Goal: Transaction & Acquisition: Purchase product/service

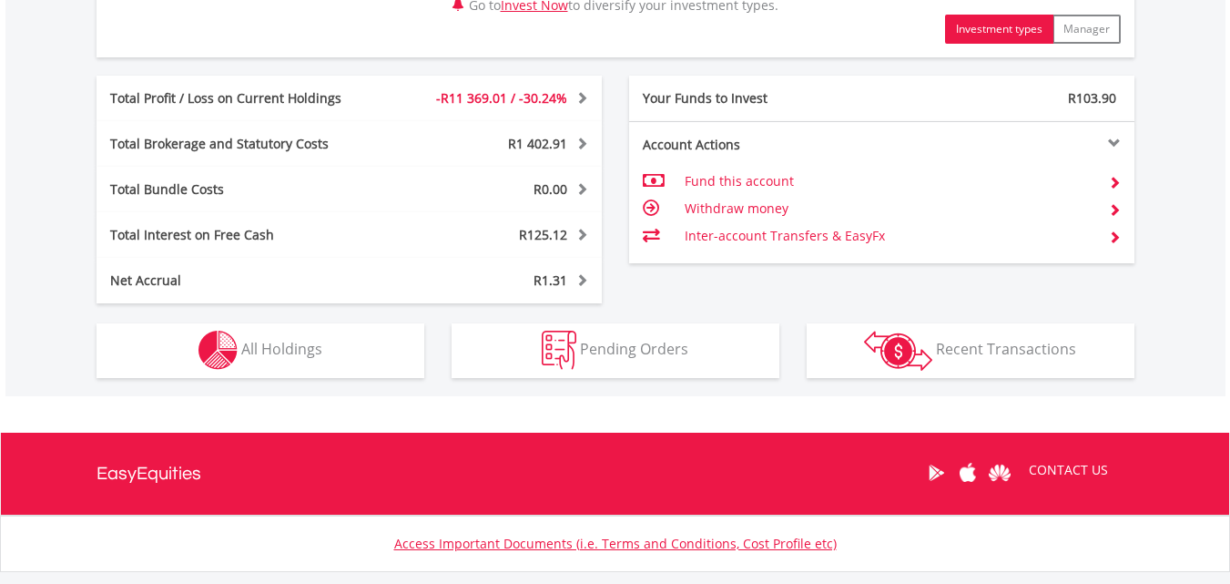
scroll to position [979, 0]
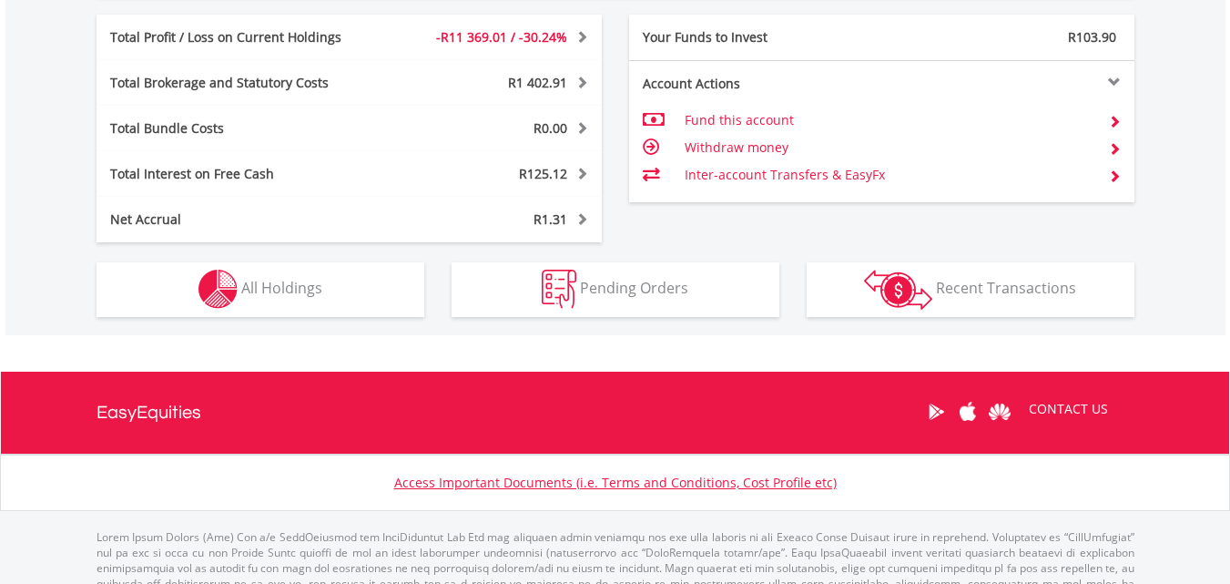
drag, startPoint x: 1239, startPoint y: 39, endPoint x: 1227, endPoint y: 373, distance: 334.5
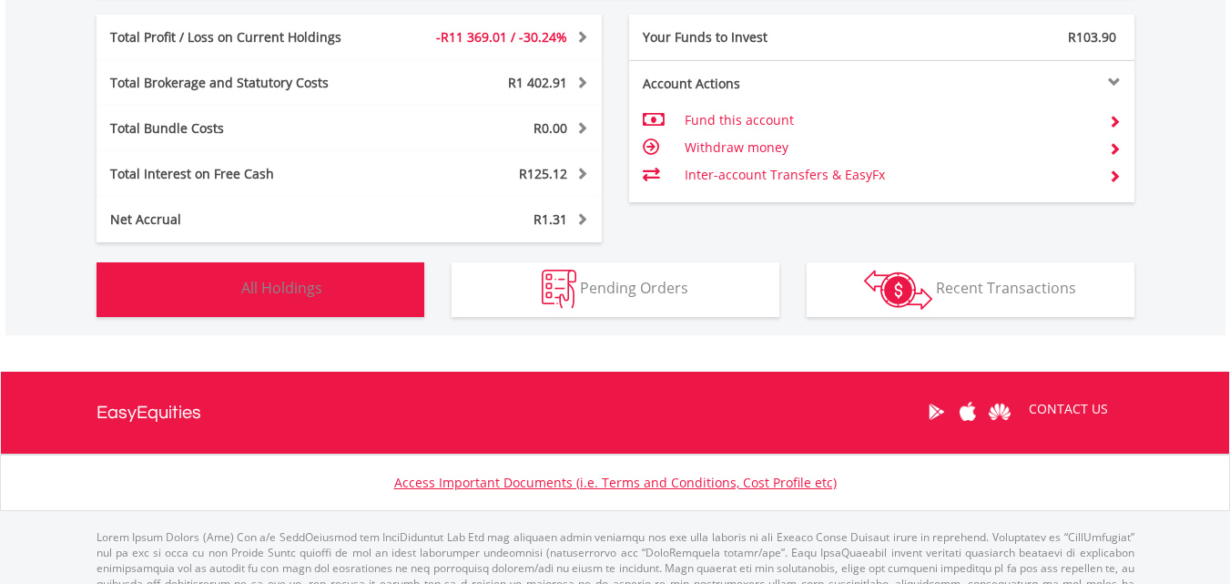
click at [231, 303] on img "button" at bounding box center [218, 289] width 39 height 39
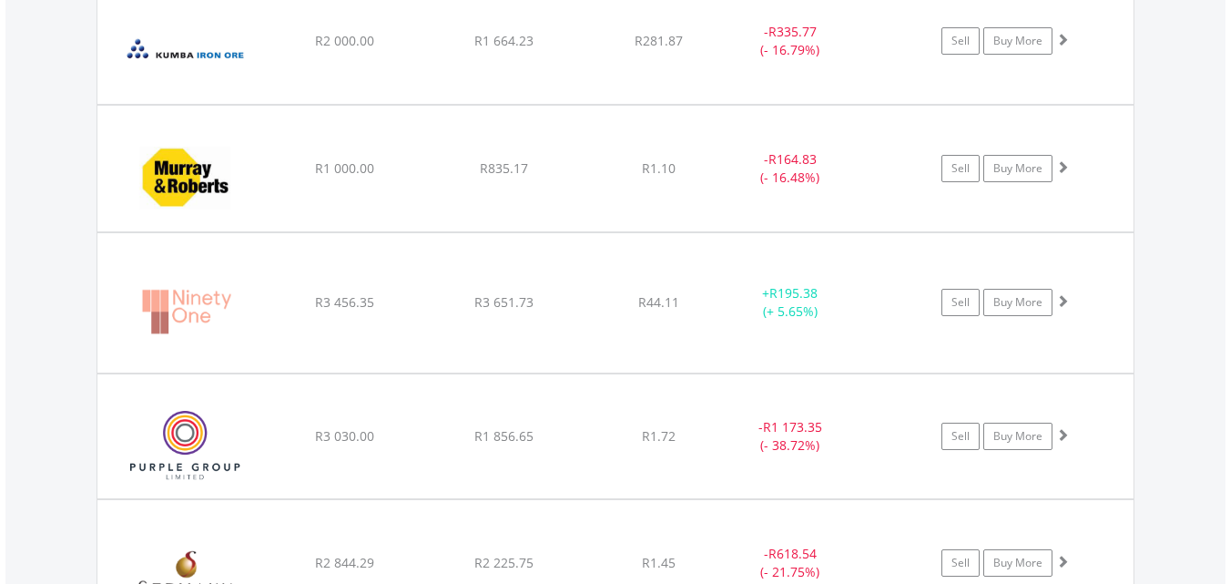
scroll to position [2298, 0]
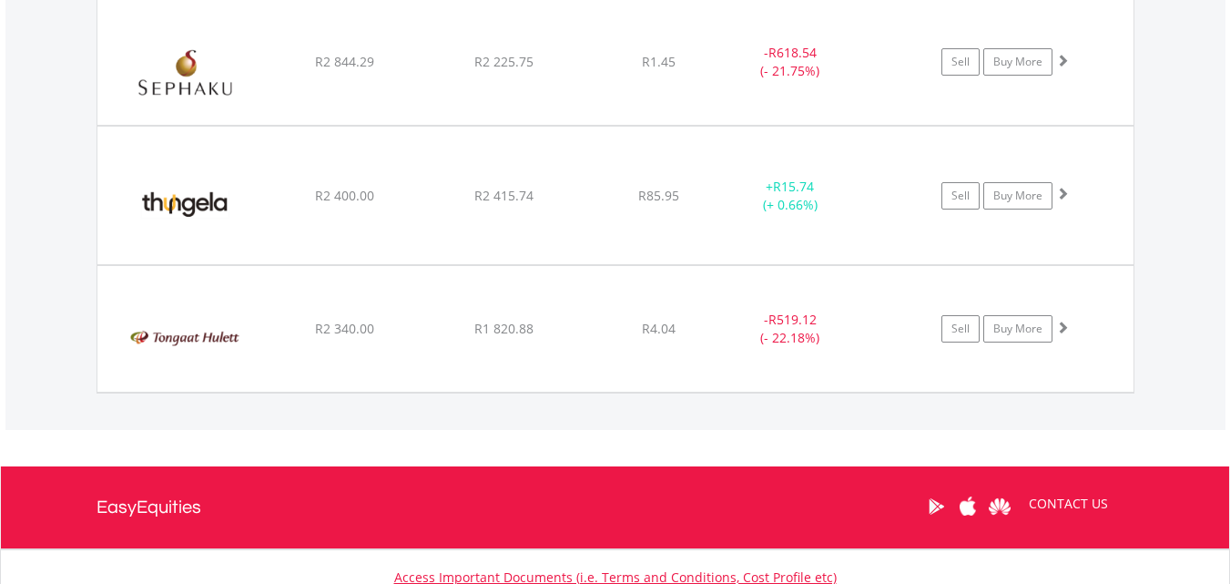
scroll to position [2589, 0]
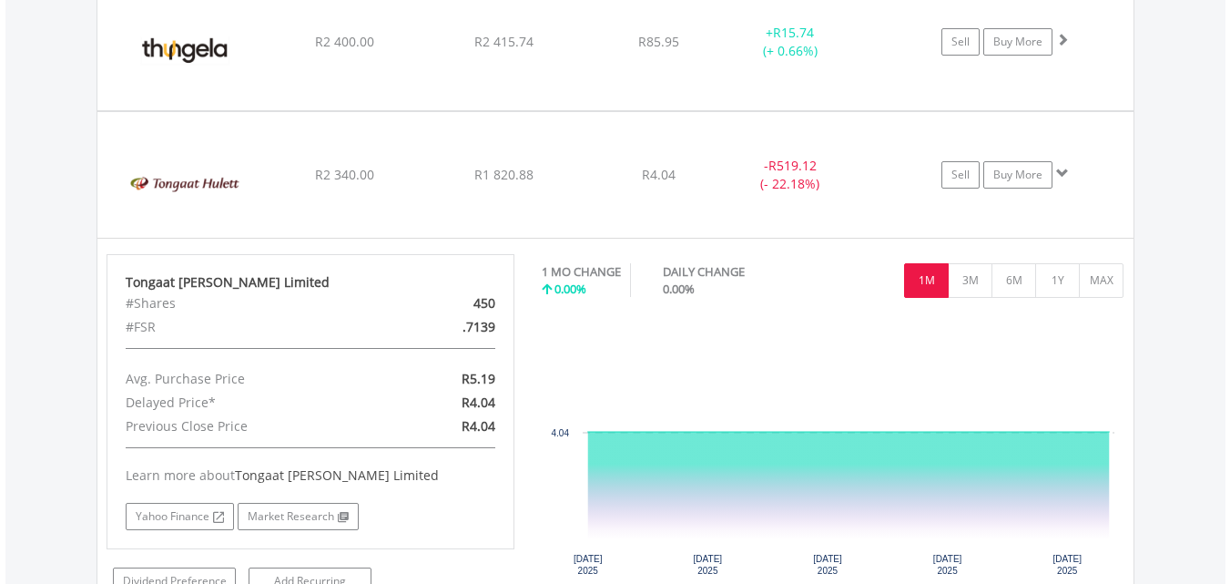
scroll to position [2729, 0]
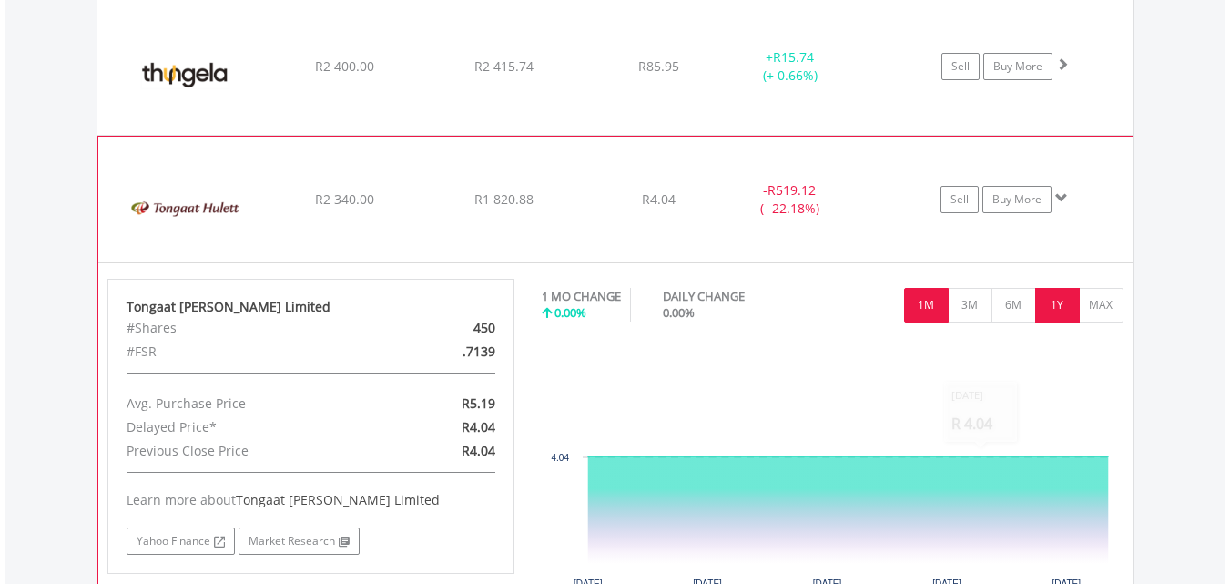
click at [1065, 307] on button "1Y" at bounding box center [1057, 305] width 45 height 35
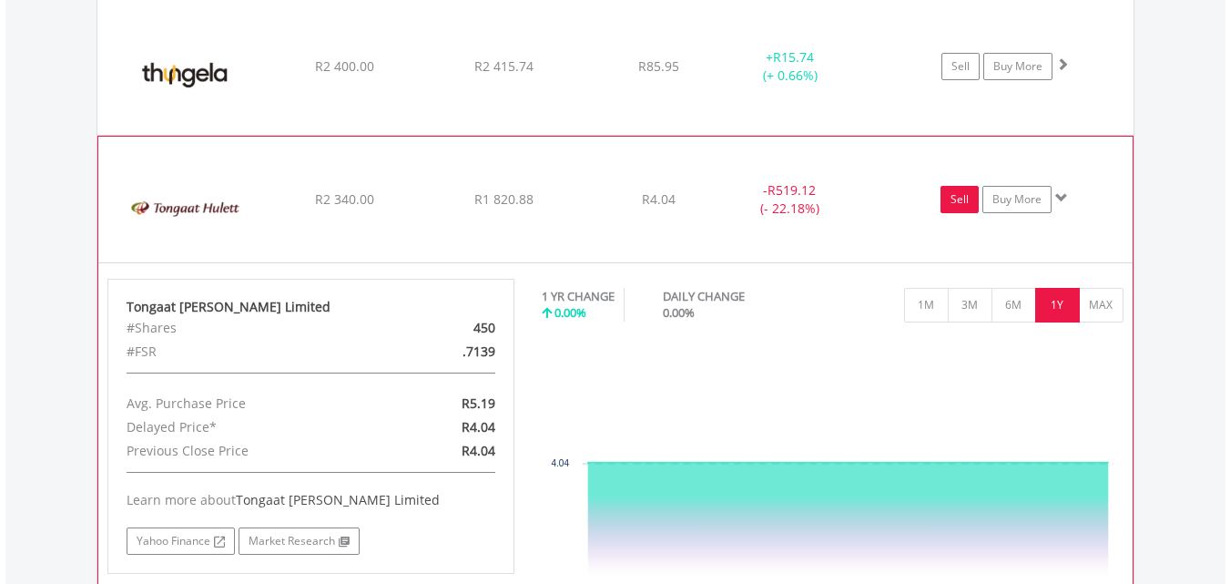
click at [956, 207] on link "Sell" at bounding box center [960, 199] width 38 height 27
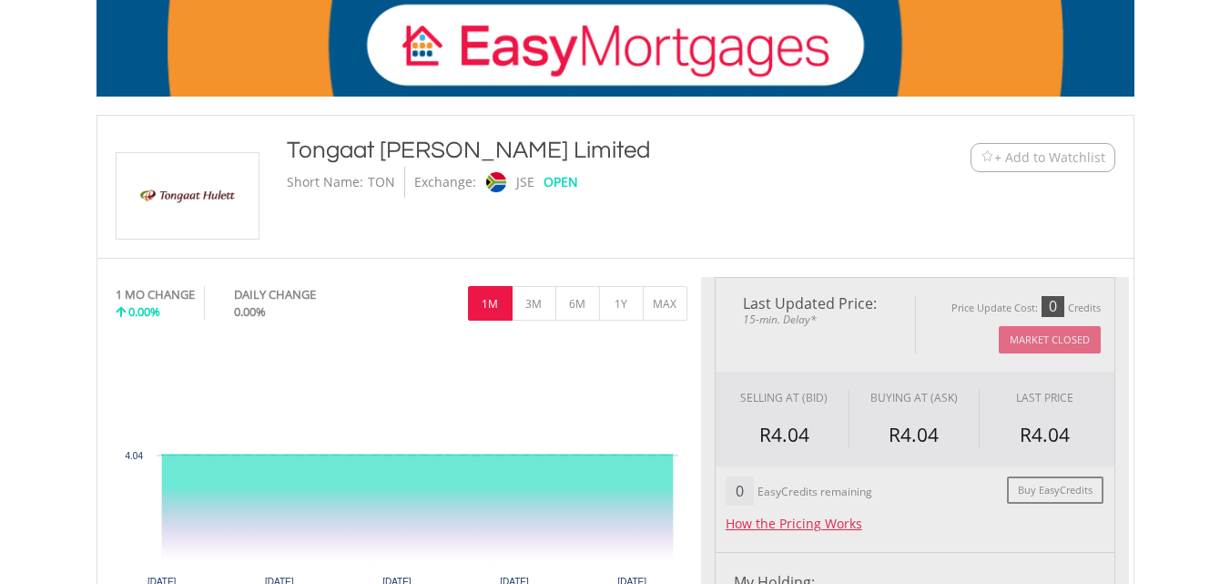
scroll to position [335, 0]
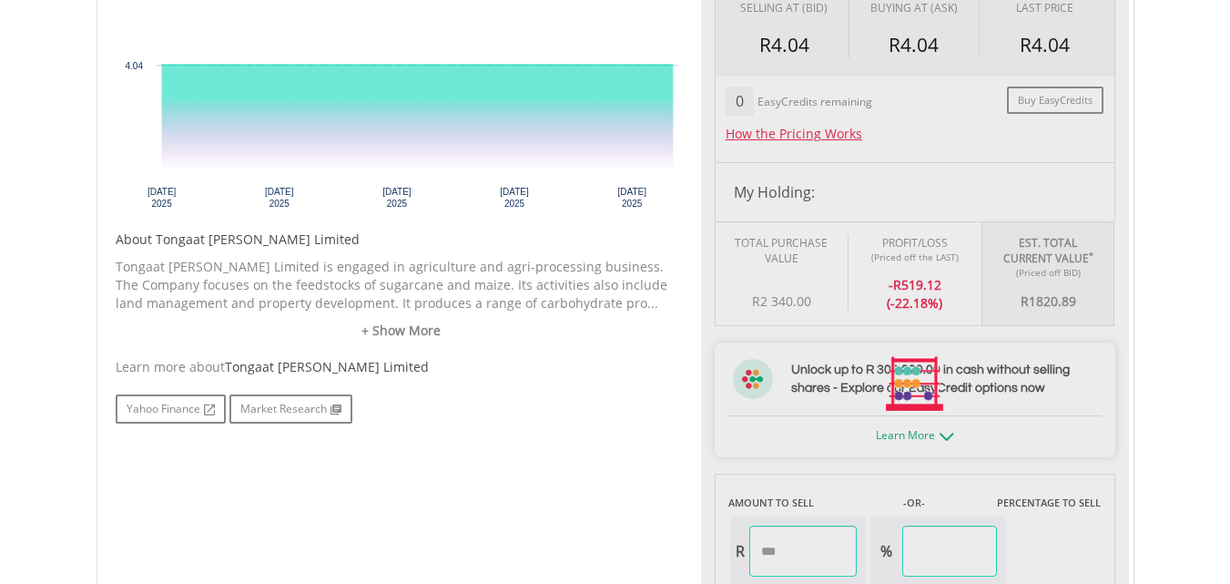
type input "*******"
type input "******"
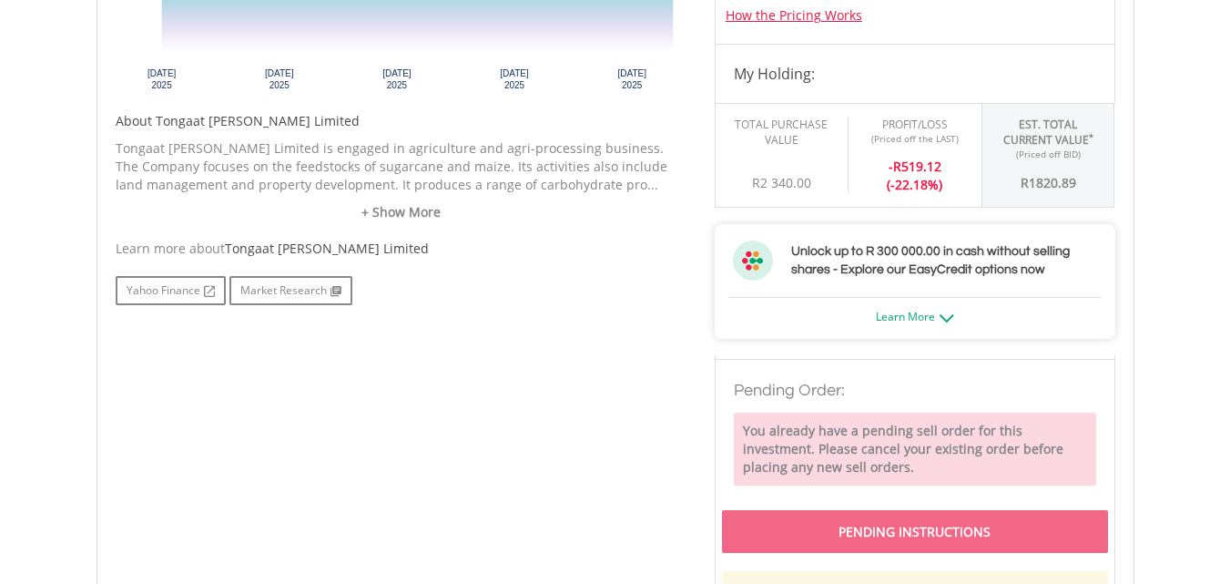
scroll to position [0, 0]
